Goal: Task Accomplishment & Management: Manage account settings

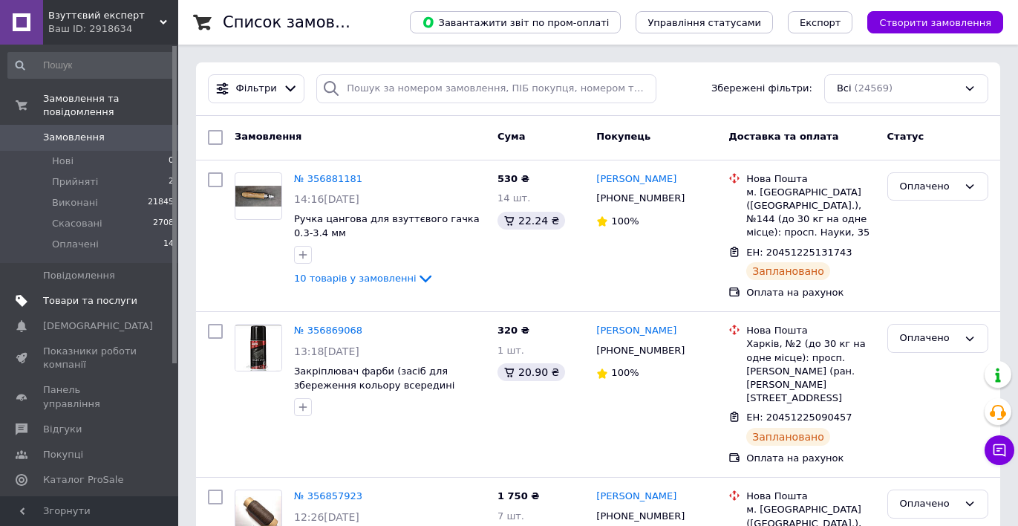
click at [111, 300] on span "Товари та послуги" at bounding box center [90, 300] width 94 height 13
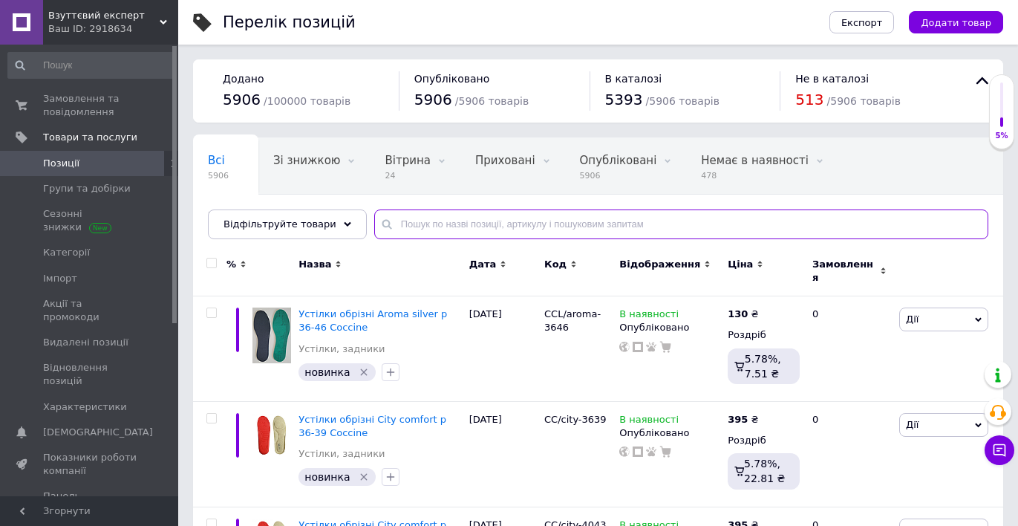
click at [401, 222] on input "text" at bounding box center [681, 224] width 614 height 30
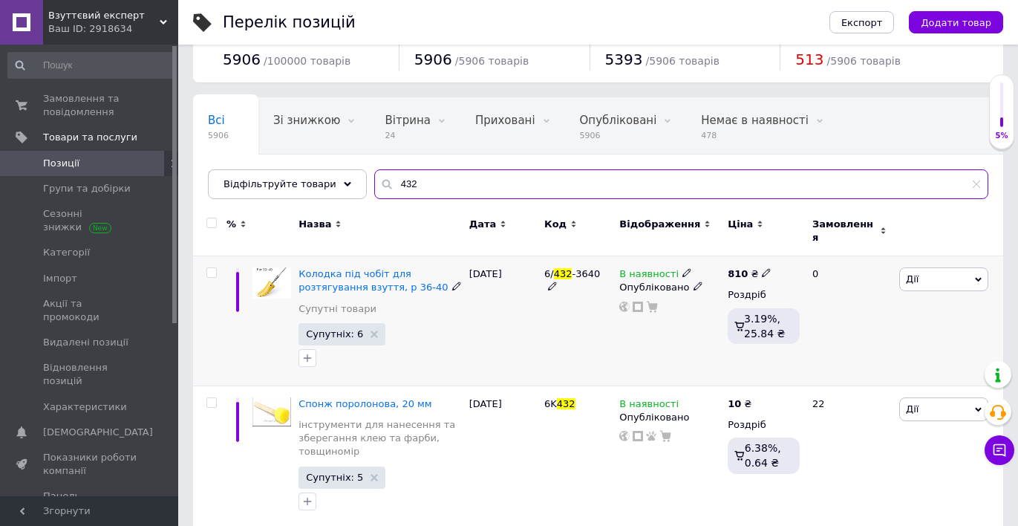
scroll to position [44, 0]
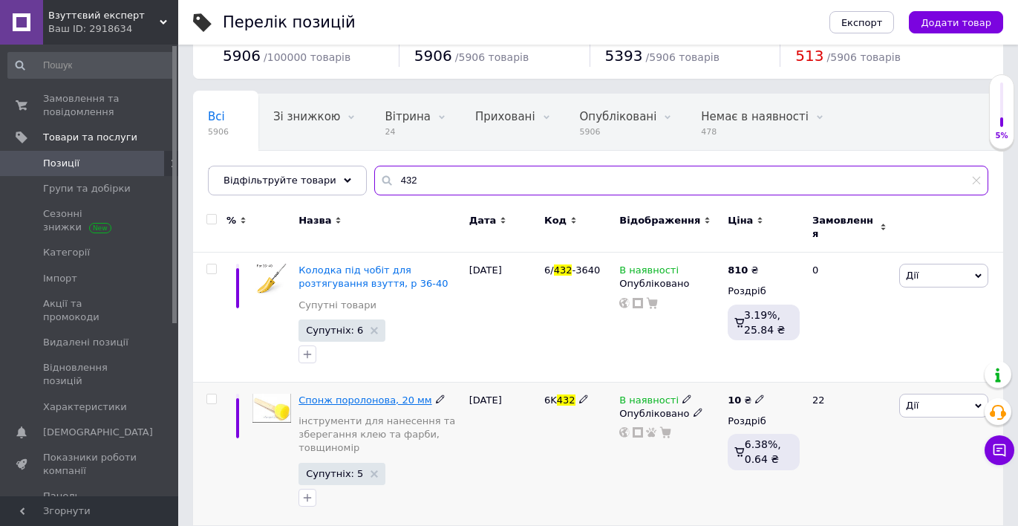
type input "432"
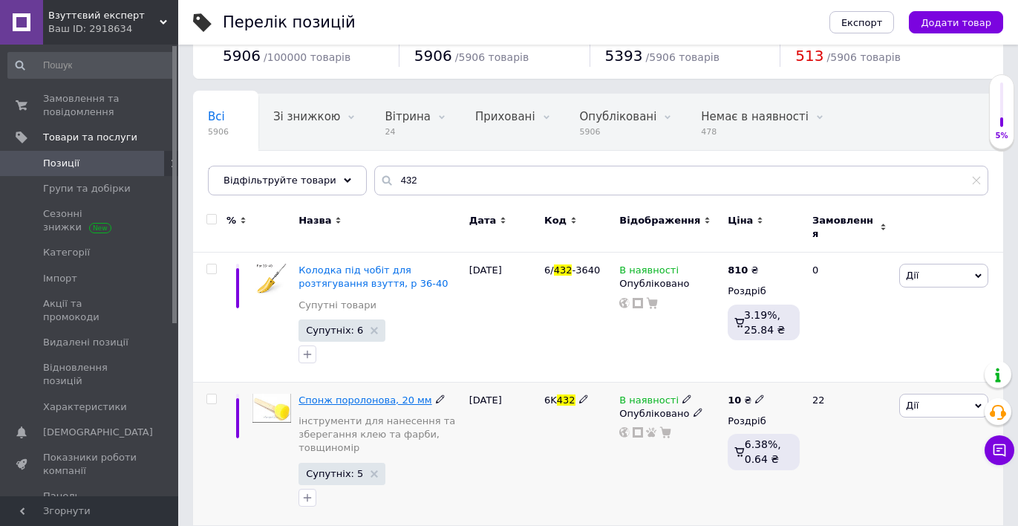
click at [377, 394] on span "Спонж поролонова, 20 мм" at bounding box center [364, 399] width 133 height 11
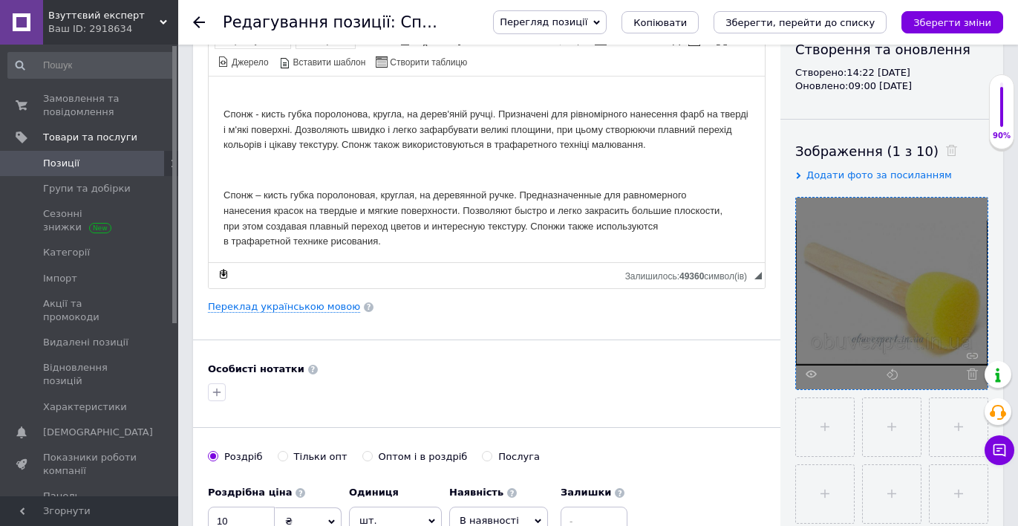
scroll to position [220, 0]
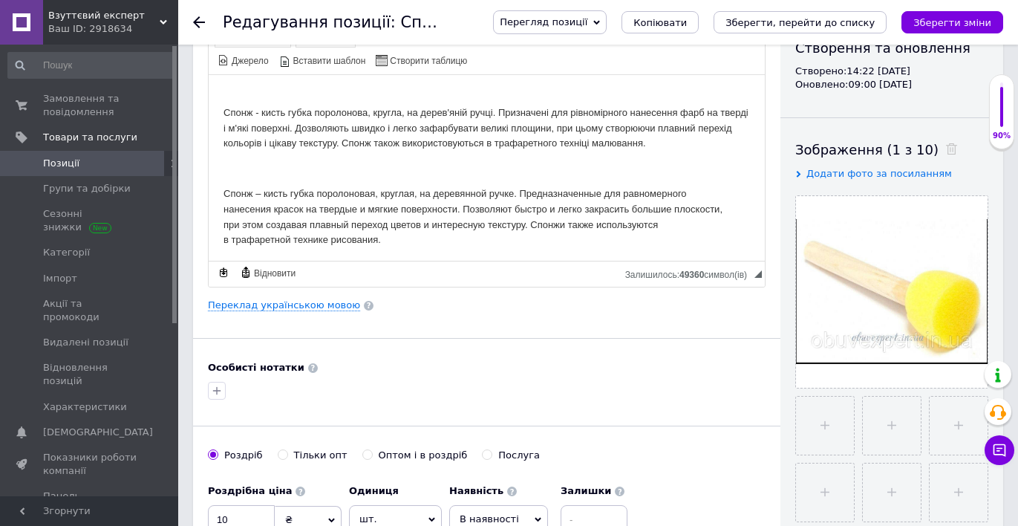
scroll to position [0, 0]
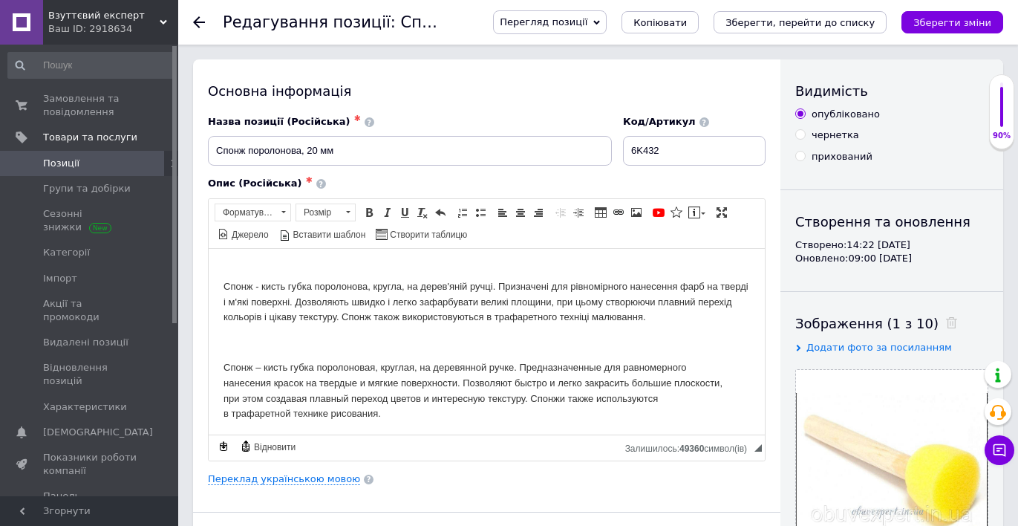
click at [197, 23] on icon at bounding box center [199, 22] width 12 height 12
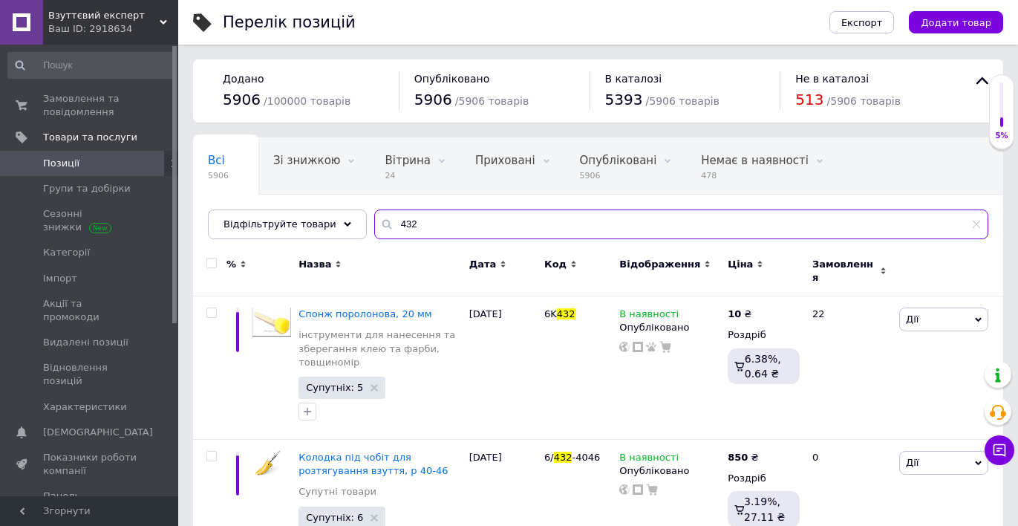
click at [409, 223] on input "432" at bounding box center [681, 224] width 614 height 30
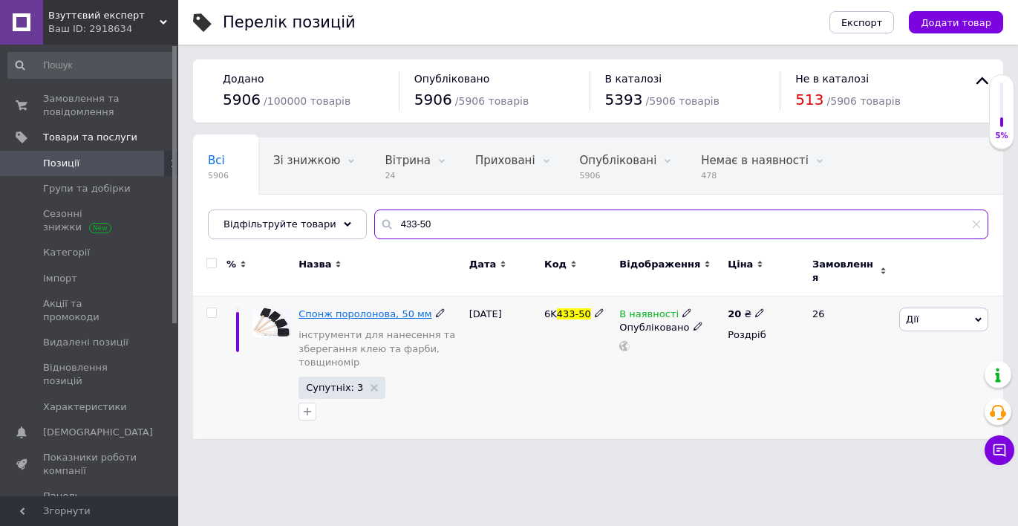
type input "433-50"
click at [401, 308] on span "Спонж поролонова, 50 мм" at bounding box center [364, 313] width 133 height 11
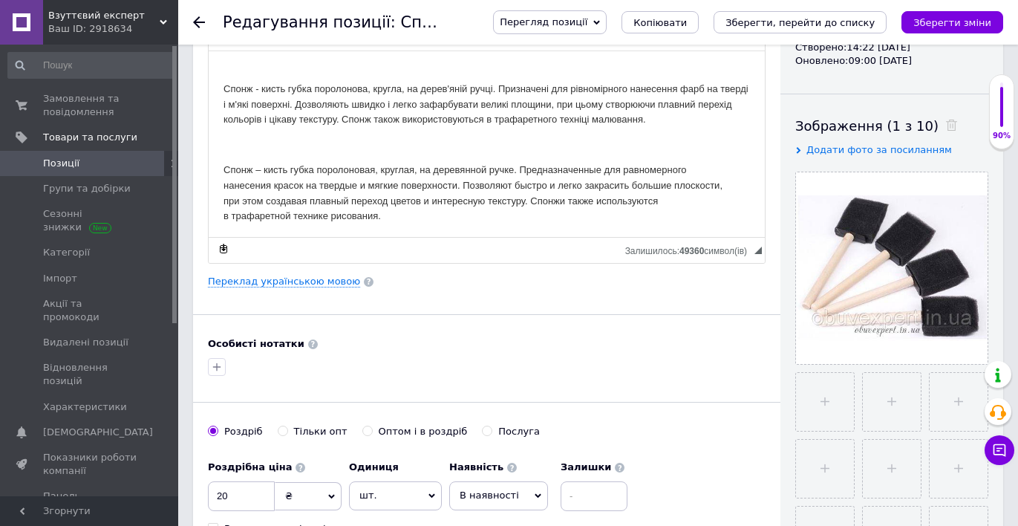
scroll to position [210, 0]
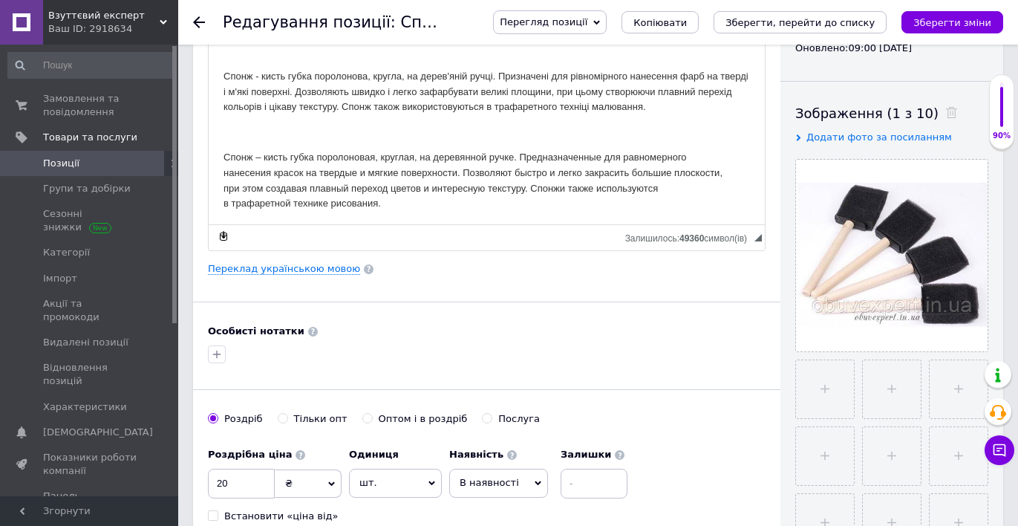
click at [92, 109] on span "Замовлення та повідомлення" at bounding box center [90, 105] width 94 height 27
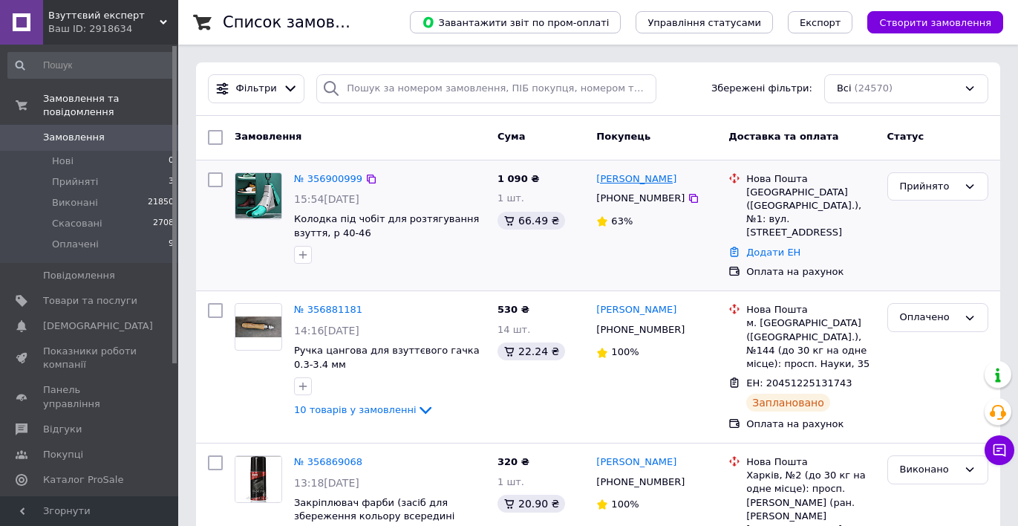
click at [619, 181] on link "[PERSON_NAME]" at bounding box center [636, 179] width 80 height 14
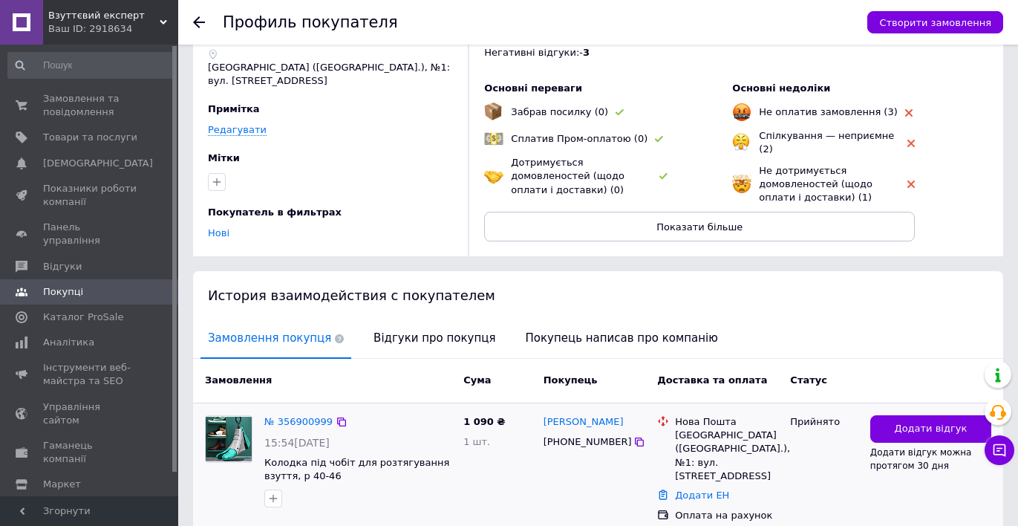
scroll to position [83, 0]
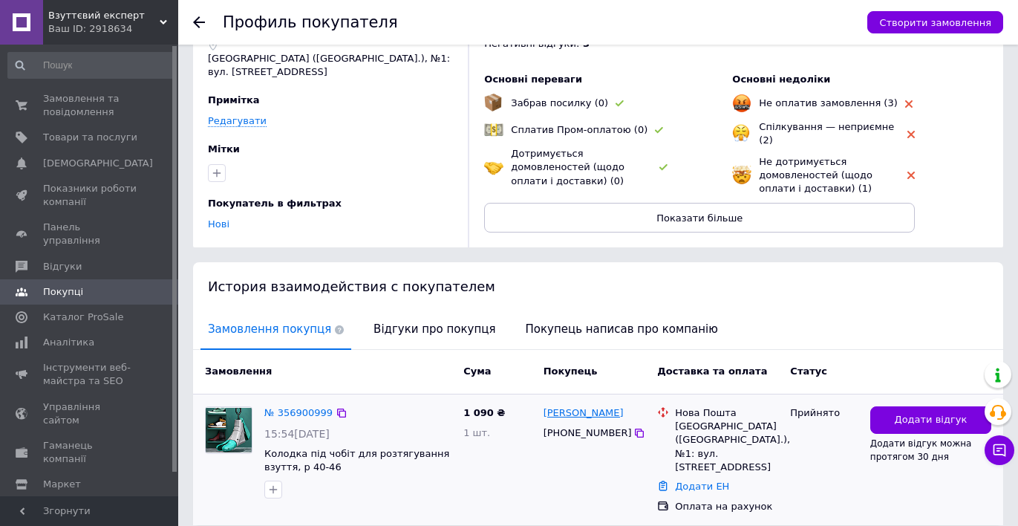
click at [576, 407] on link "[PERSON_NAME]" at bounding box center [583, 413] width 80 height 14
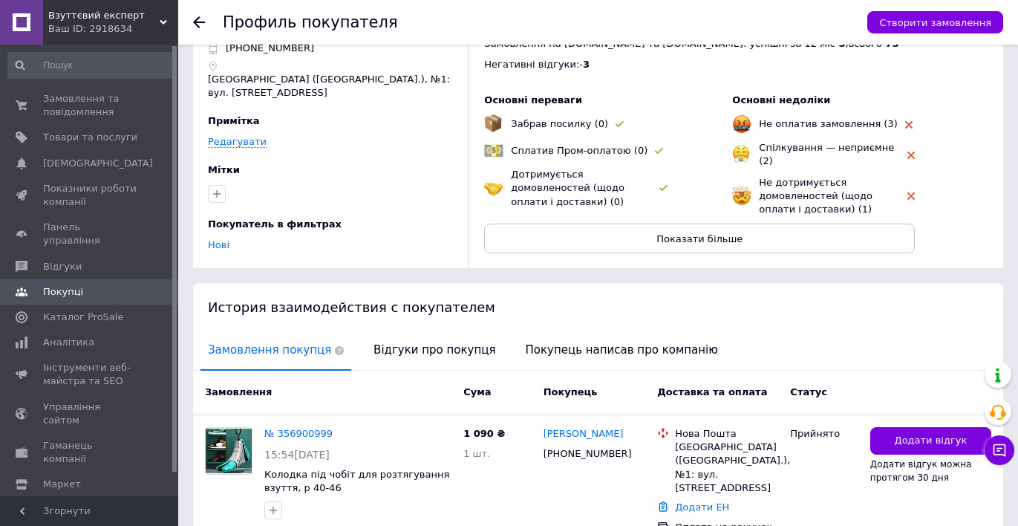
scroll to position [58, 0]
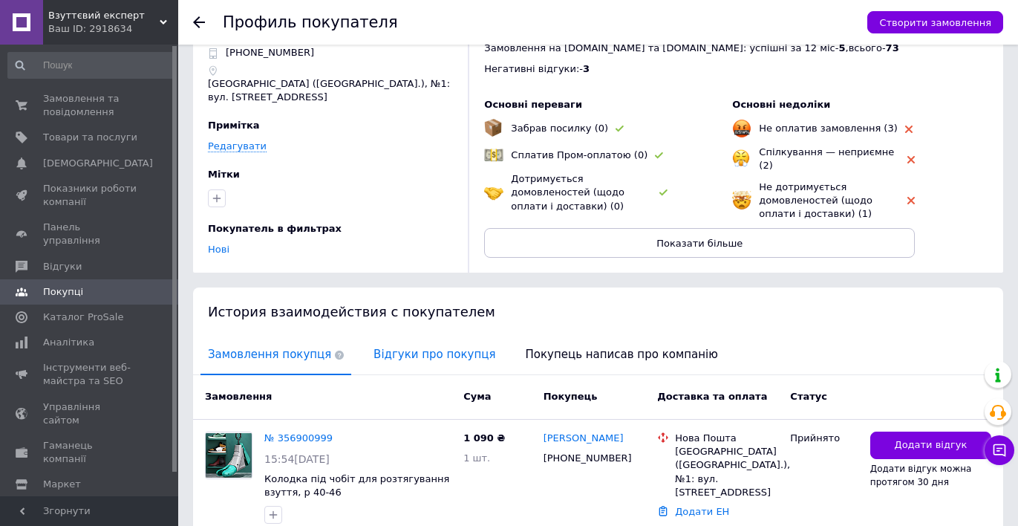
click at [436, 347] on span "Відгуки про покупця" at bounding box center [434, 355] width 137 height 38
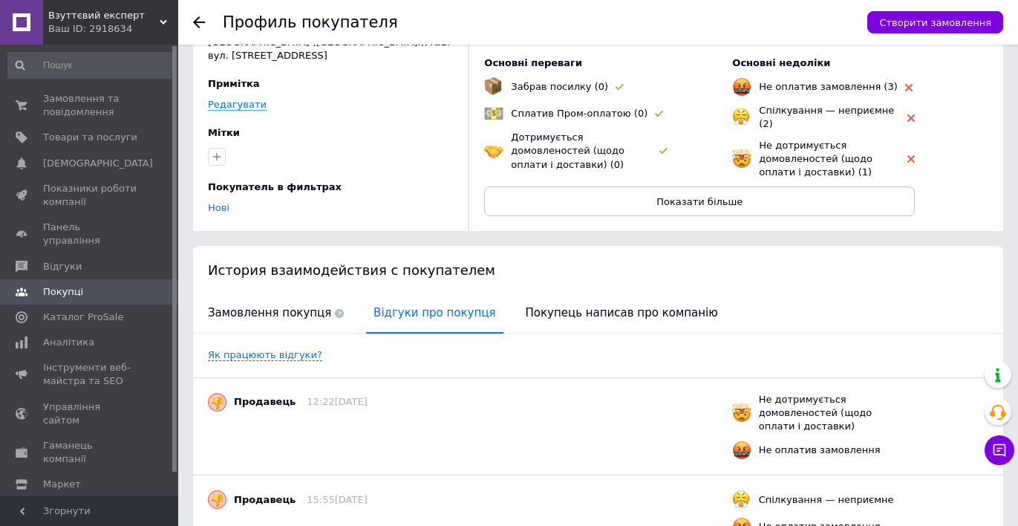
scroll to position [0, 0]
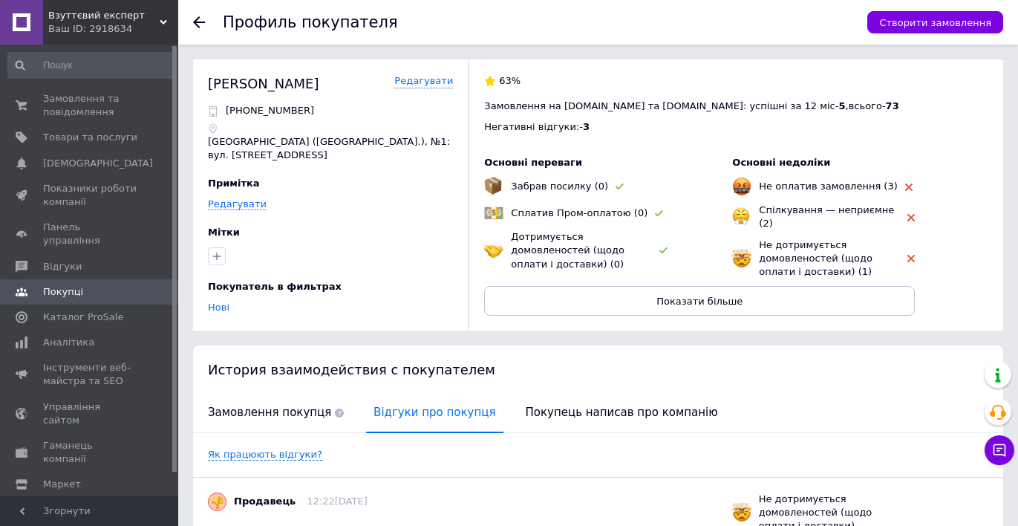
click at [197, 20] on icon at bounding box center [199, 22] width 12 height 12
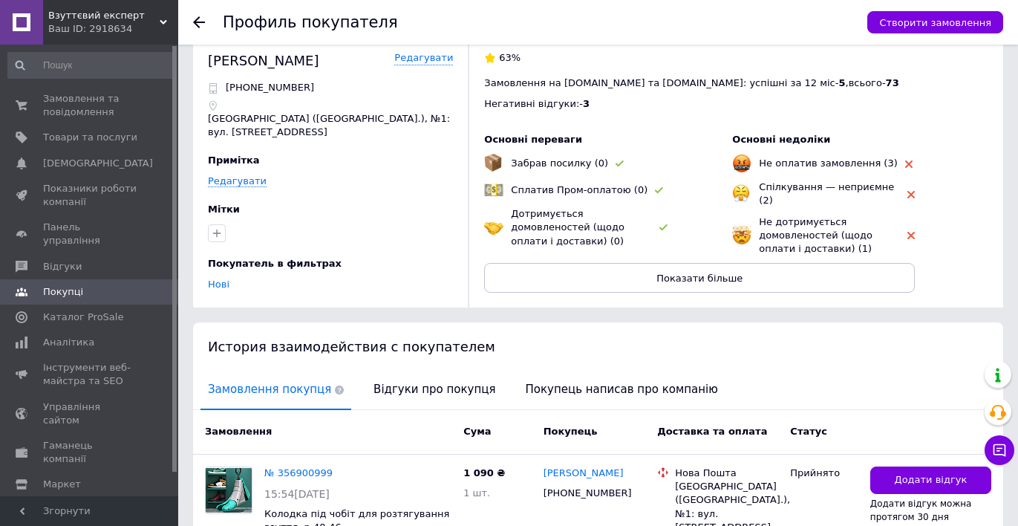
scroll to position [22, 0]
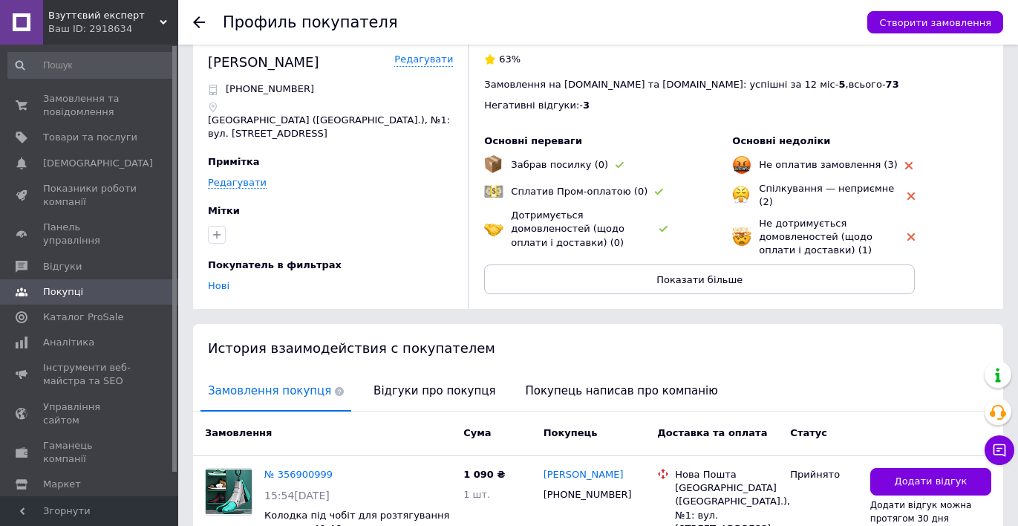
click at [199, 18] on icon at bounding box center [199, 22] width 12 height 12
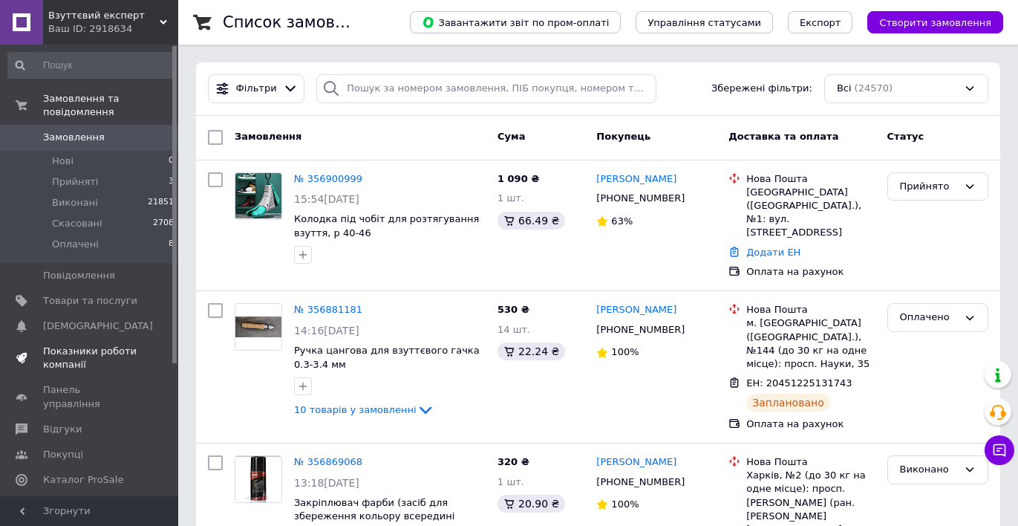
click at [102, 352] on span "Показники роботи компанії" at bounding box center [90, 357] width 94 height 27
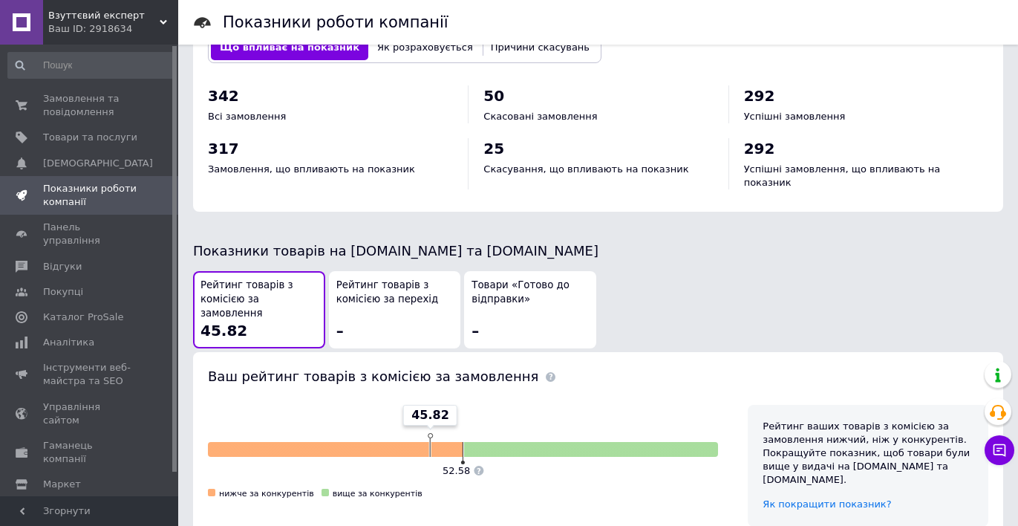
scroll to position [637, 0]
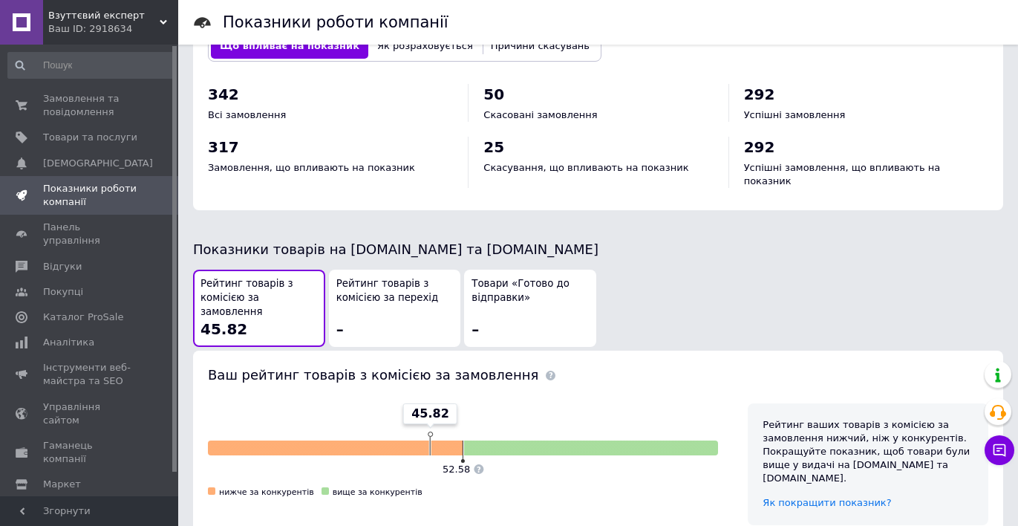
click at [537, 302] on div "Товари «Готово до відправки» –" at bounding box center [529, 308] width 117 height 62
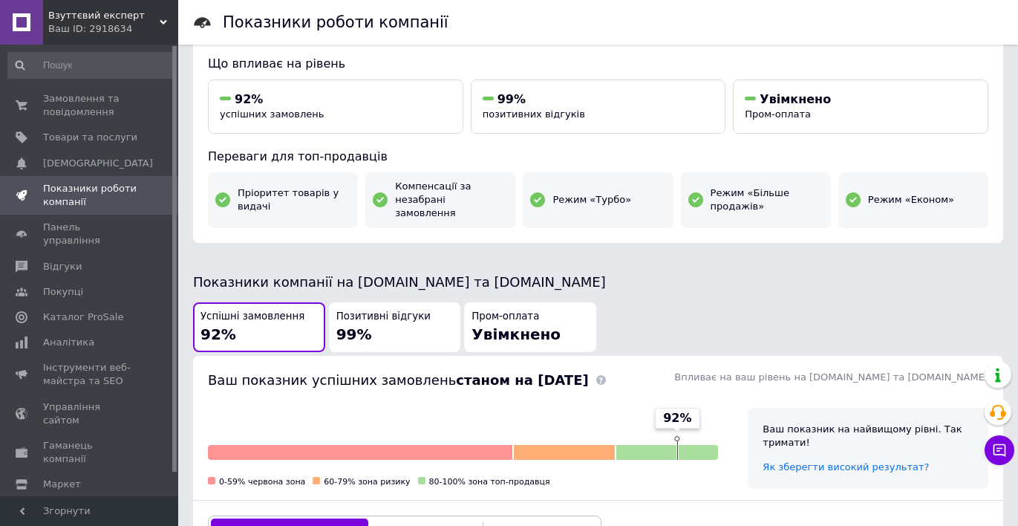
scroll to position [148, 0]
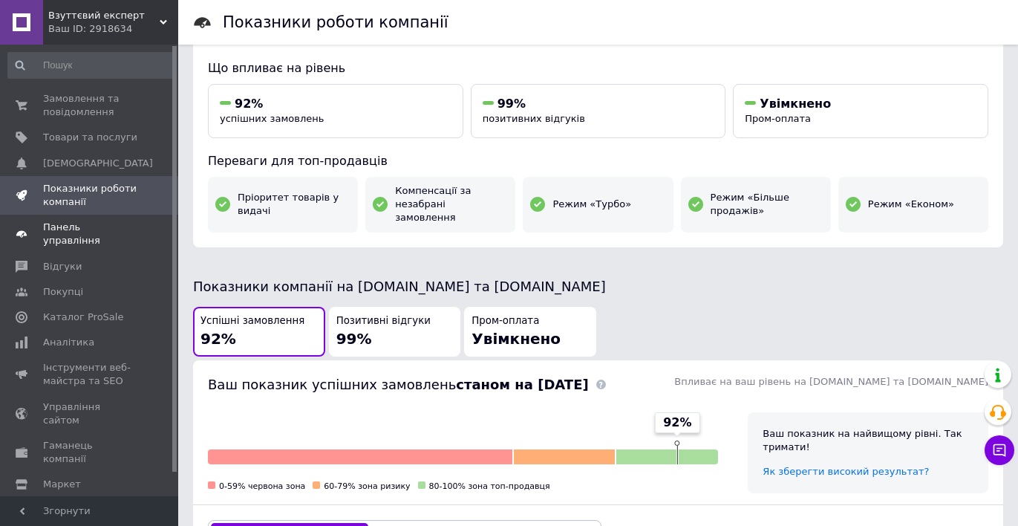
click at [123, 226] on span "Панель управління" at bounding box center [90, 233] width 94 height 27
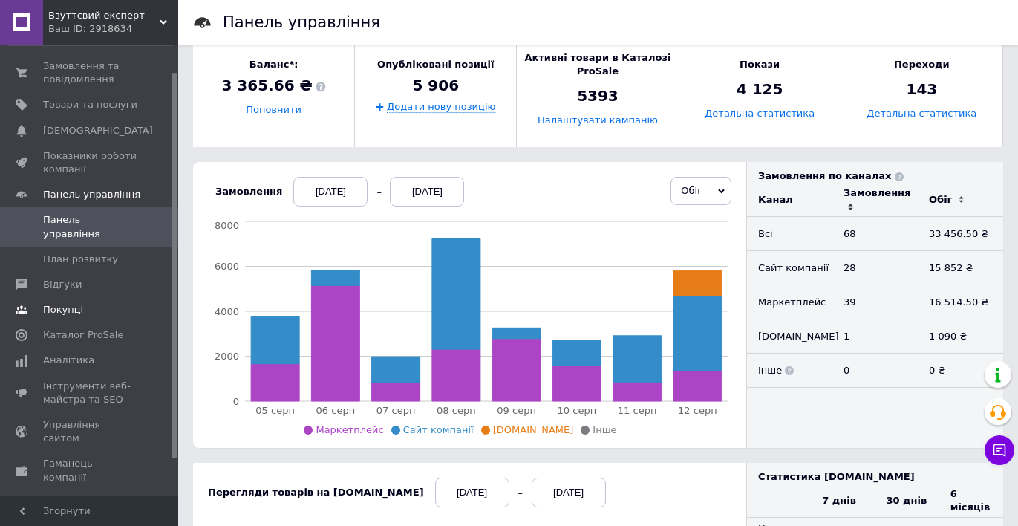
scroll to position [34, 0]
click at [100, 327] on span "Каталог ProSale" at bounding box center [83, 333] width 80 height 13
